Goal: Complete application form: Complete application form

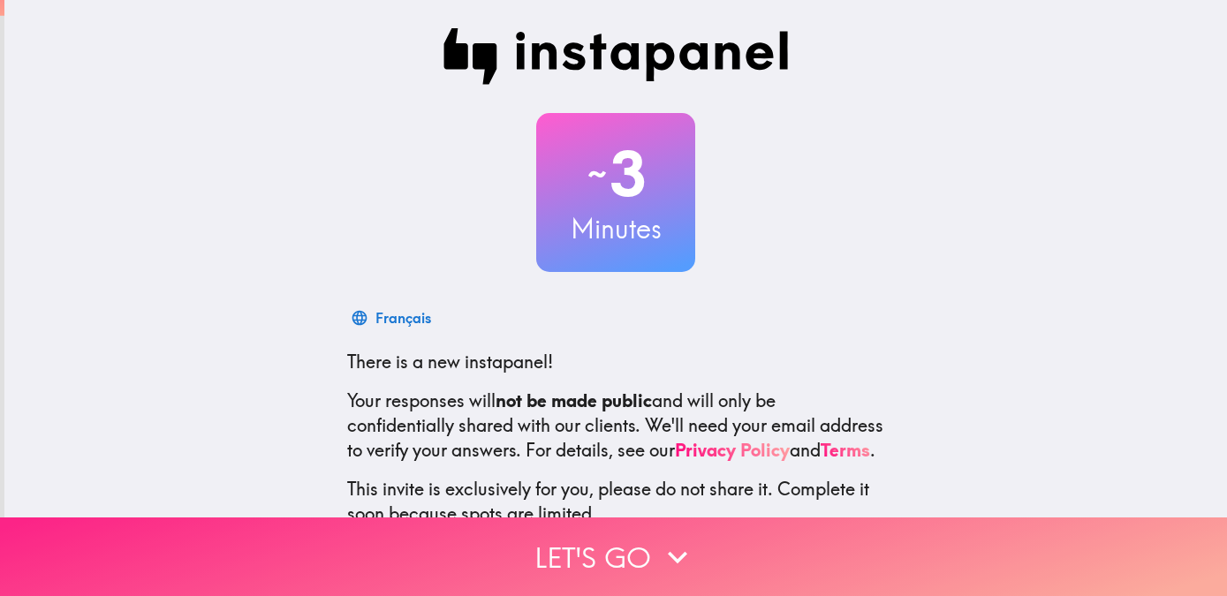
click at [548, 543] on button "Let's go" at bounding box center [613, 557] width 1227 height 79
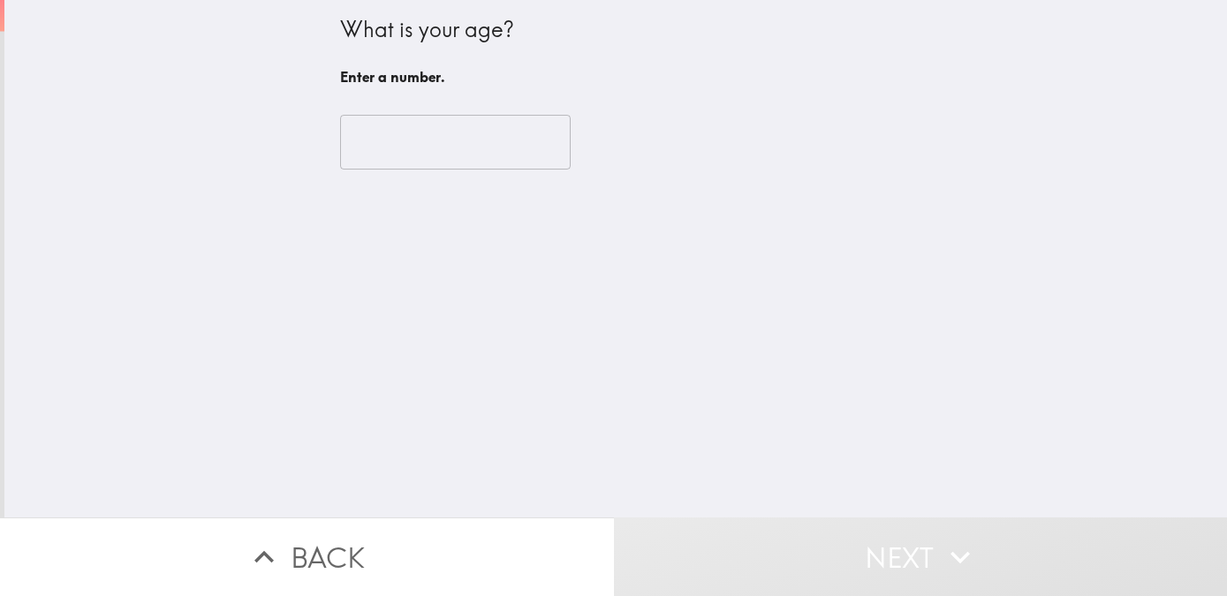
click at [444, 144] on input "number" at bounding box center [455, 142] width 231 height 55
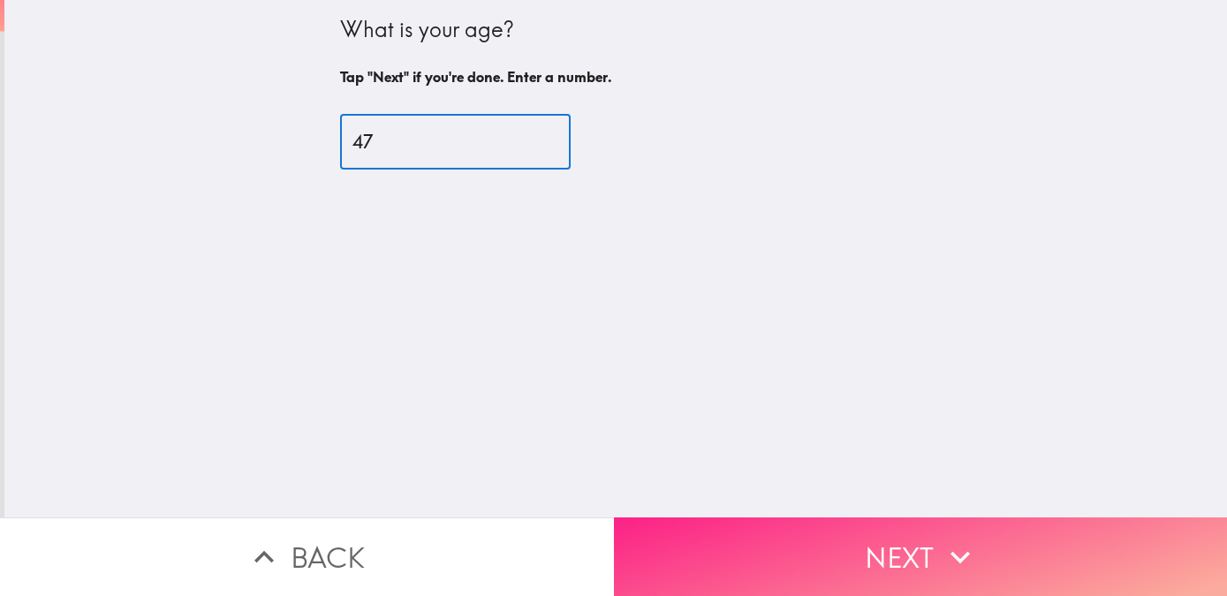
type input "47"
click at [671, 548] on button "Next" at bounding box center [921, 557] width 614 height 79
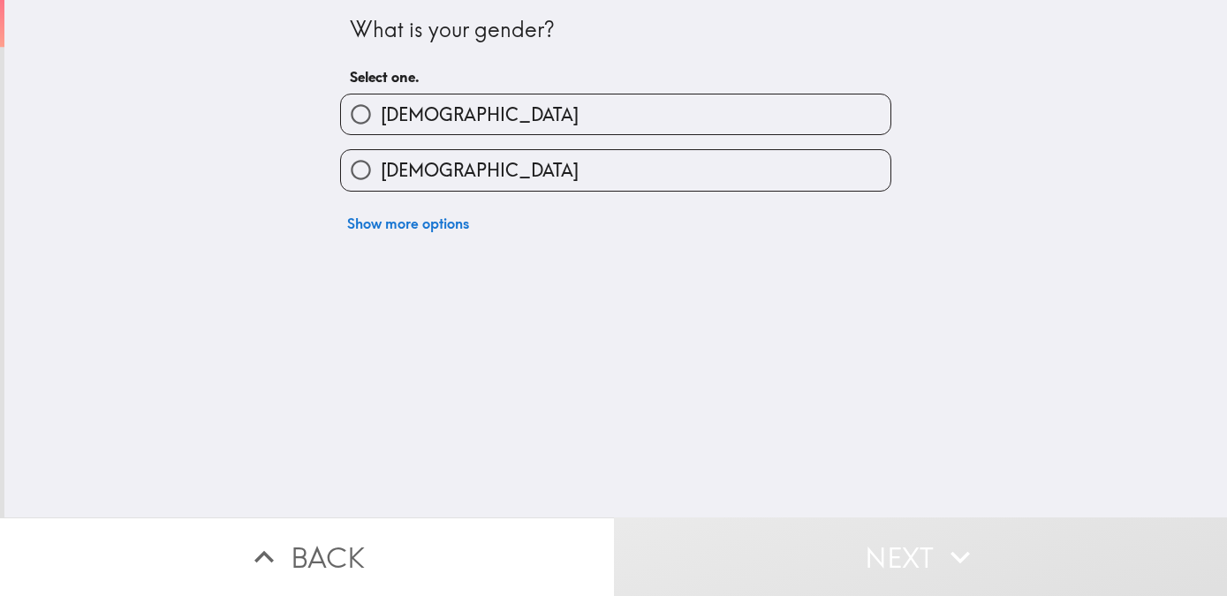
click at [593, 171] on label "[DEMOGRAPHIC_DATA]" at bounding box center [615, 170] width 549 height 40
click at [381, 171] on input "[DEMOGRAPHIC_DATA]" at bounding box center [361, 170] width 40 height 40
radio input "true"
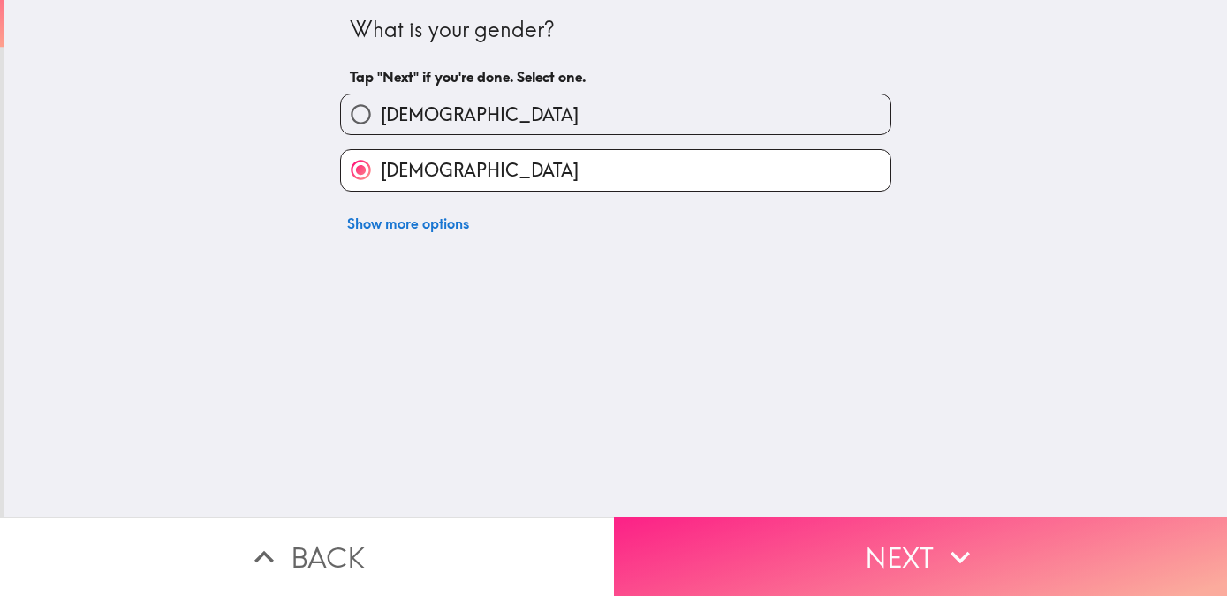
click at [718, 530] on button "Next" at bounding box center [921, 557] width 614 height 79
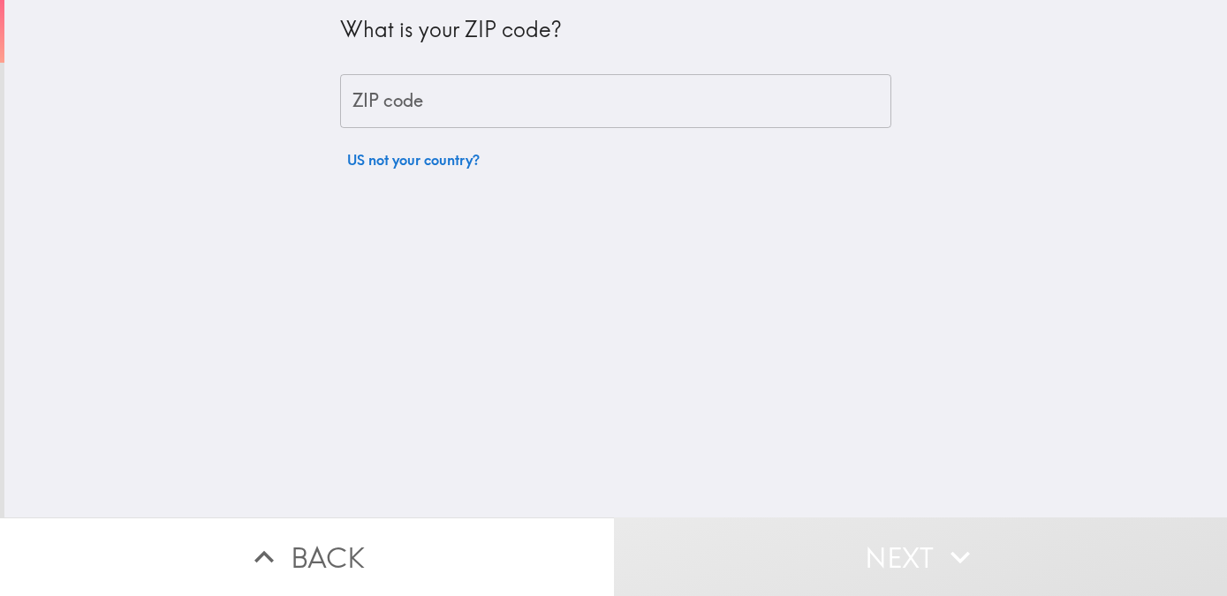
click at [473, 109] on input "ZIP code" at bounding box center [615, 101] width 551 height 55
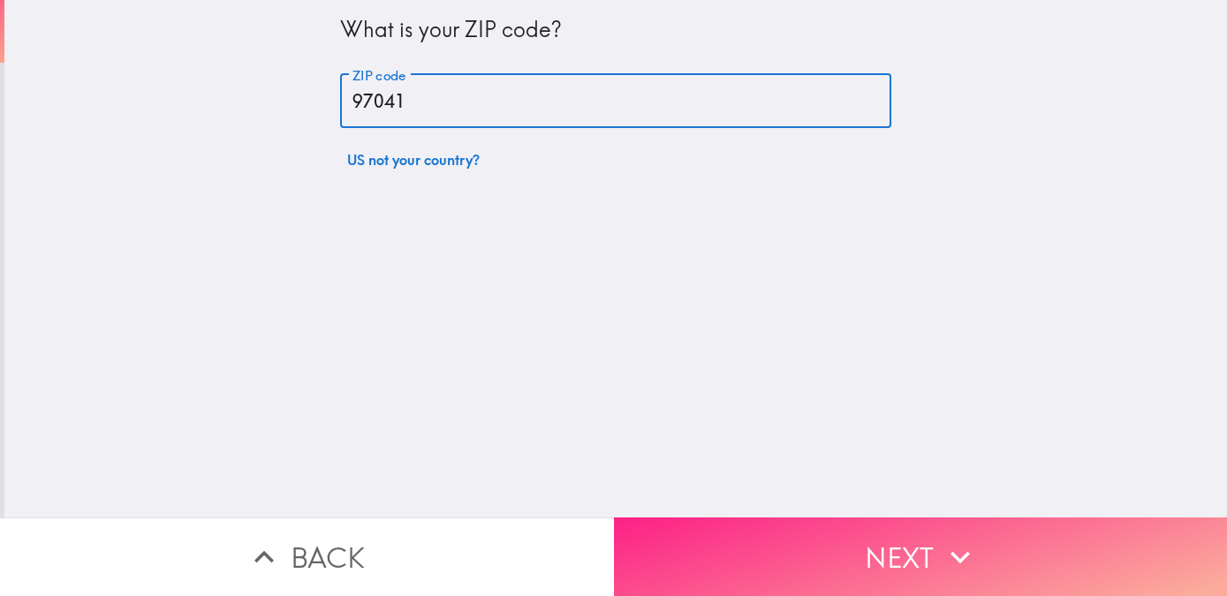
type input "97041"
click at [678, 533] on button "Next" at bounding box center [921, 557] width 614 height 79
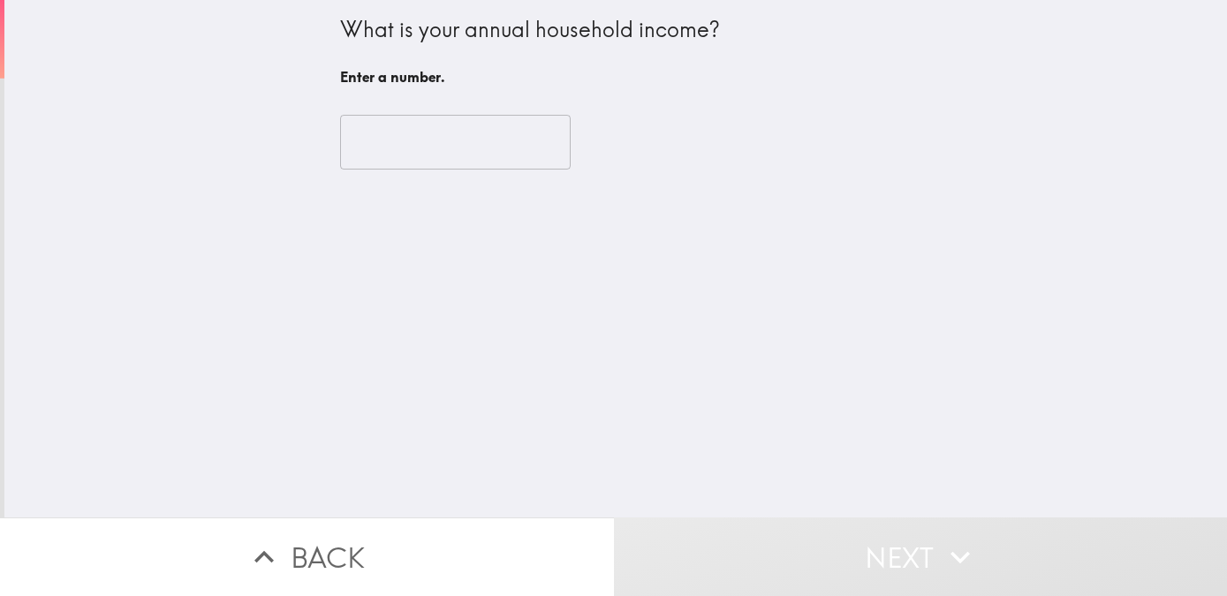
click at [458, 145] on input "number" at bounding box center [455, 142] width 231 height 55
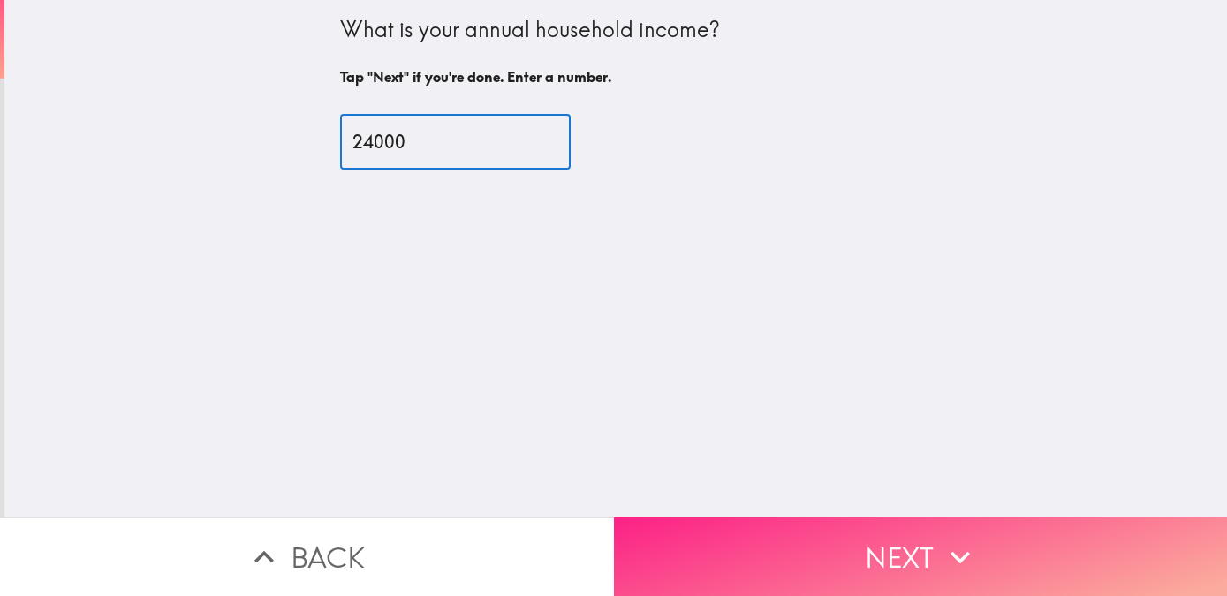
type input "24000"
click at [645, 541] on button "Next" at bounding box center [921, 557] width 614 height 79
